Goal: Navigation & Orientation: Go to known website

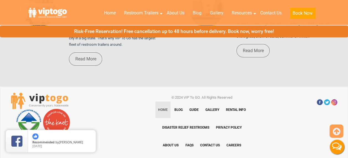
scroll to position [4127, 0]
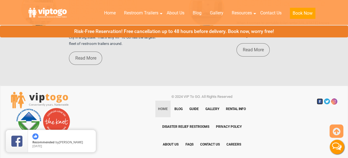
click at [319, 98] on link at bounding box center [320, 101] width 6 height 6
